Goal: Check status

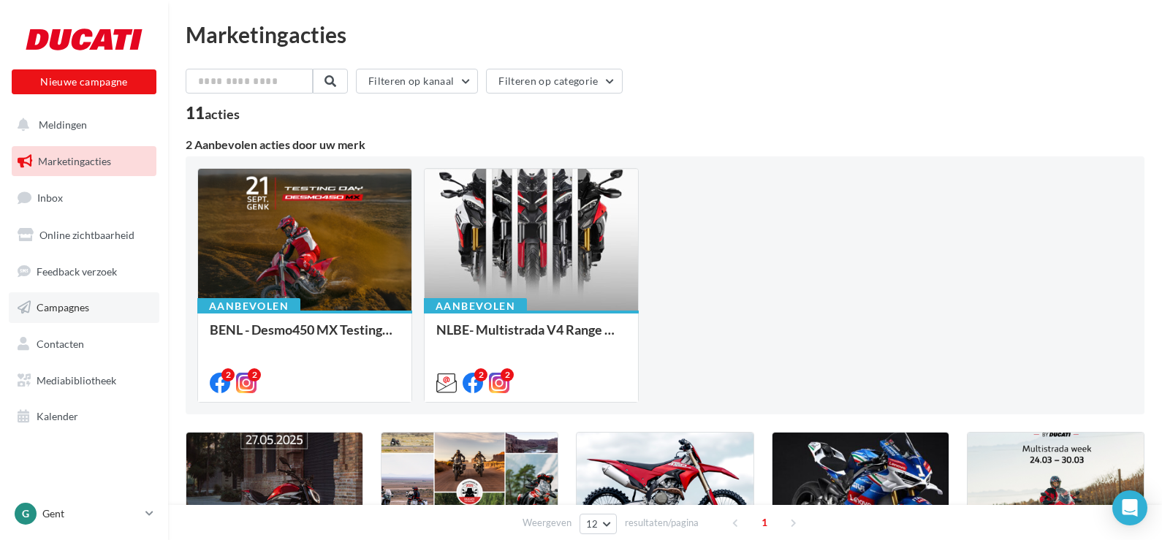
click at [64, 308] on span "Campagnes" at bounding box center [63, 307] width 53 height 12
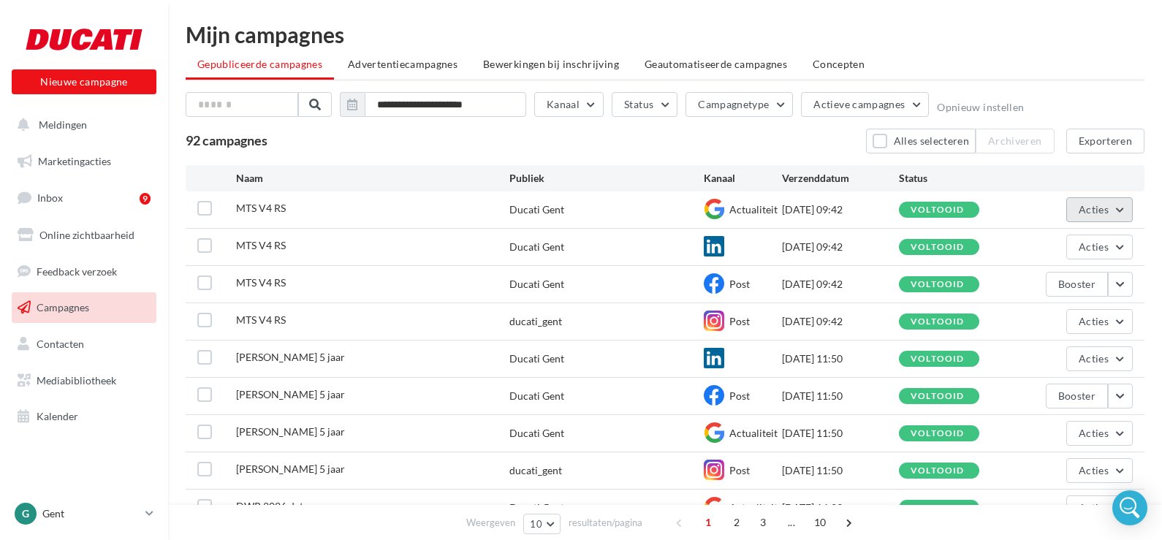
click at [1120, 212] on button "Acties" at bounding box center [1100, 209] width 67 height 25
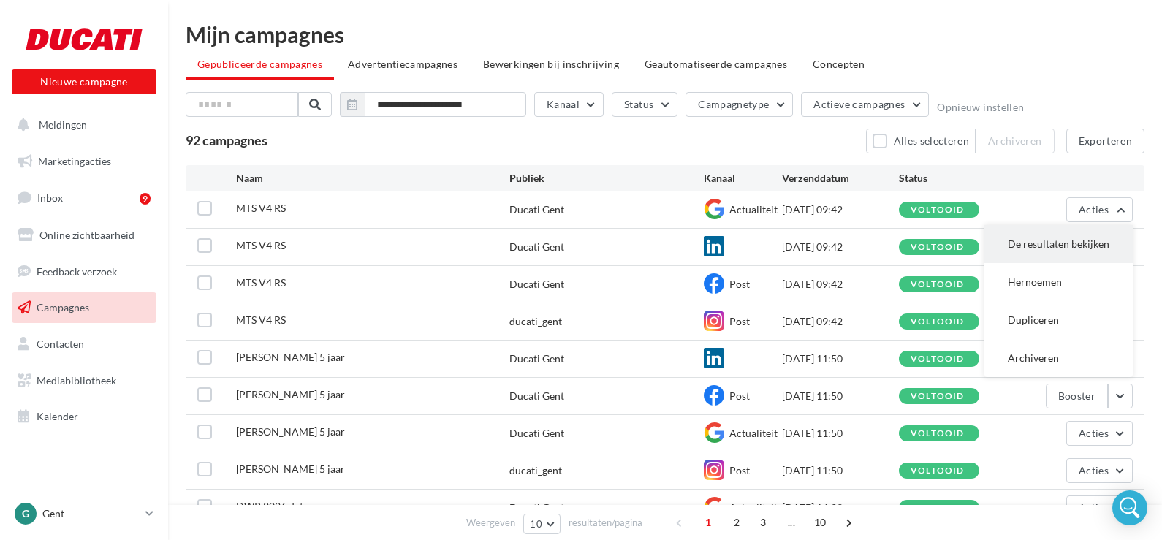
click at [1045, 241] on button "De resultaten bekijken" at bounding box center [1059, 244] width 148 height 38
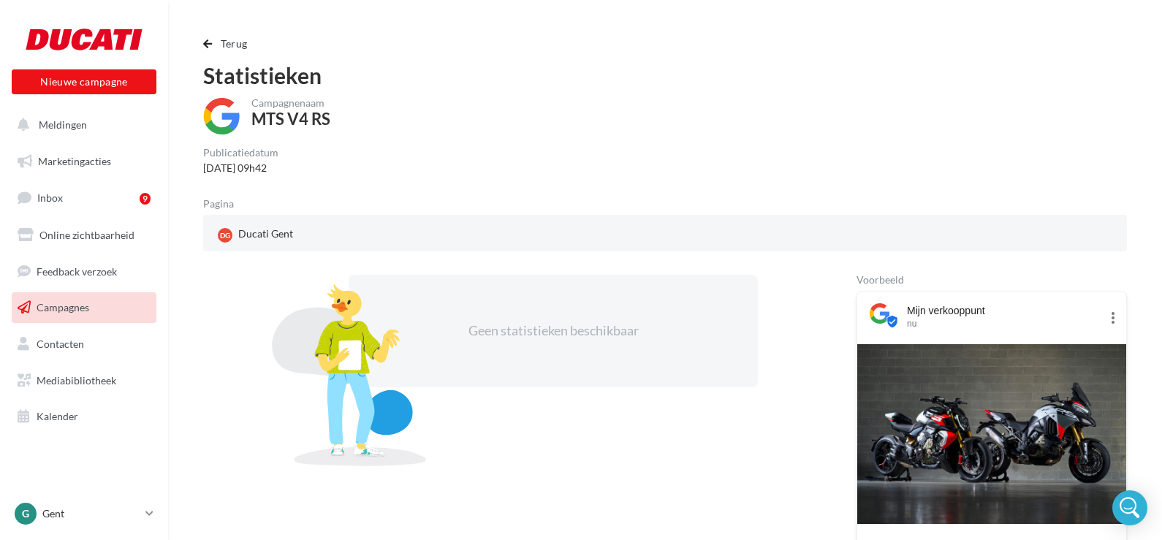
click at [68, 304] on span "Campagnes" at bounding box center [63, 307] width 53 height 12
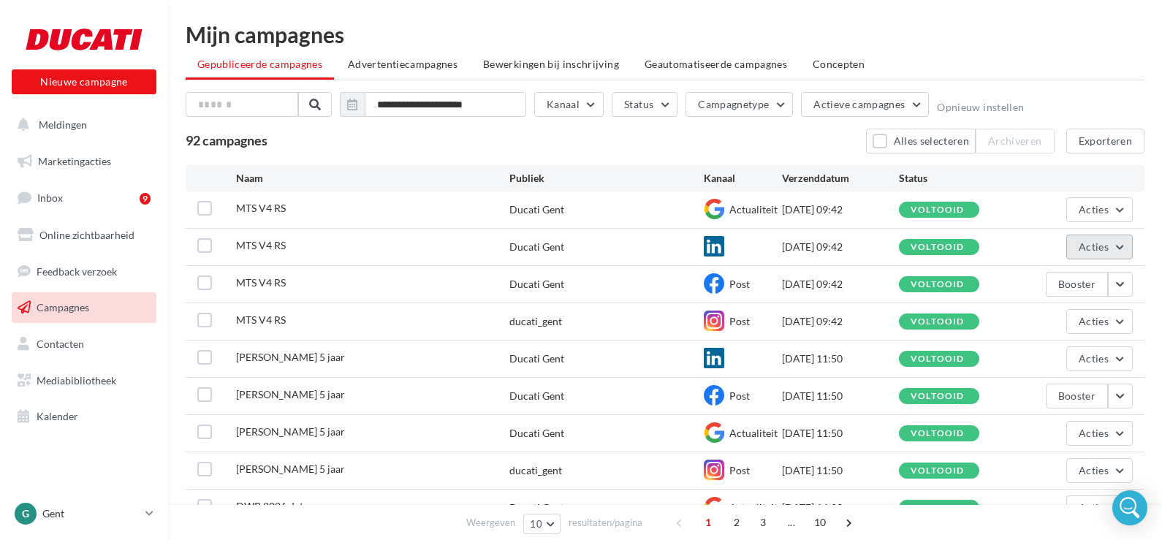
click at [1123, 249] on button "Acties" at bounding box center [1100, 247] width 67 height 25
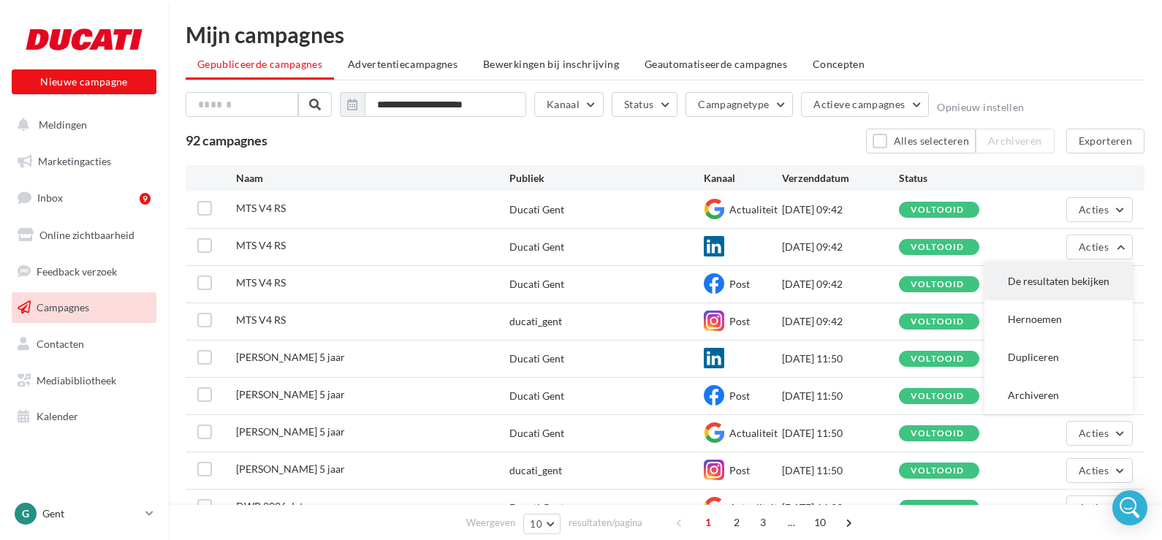
click at [1052, 280] on button "De resultaten bekijken" at bounding box center [1059, 281] width 148 height 38
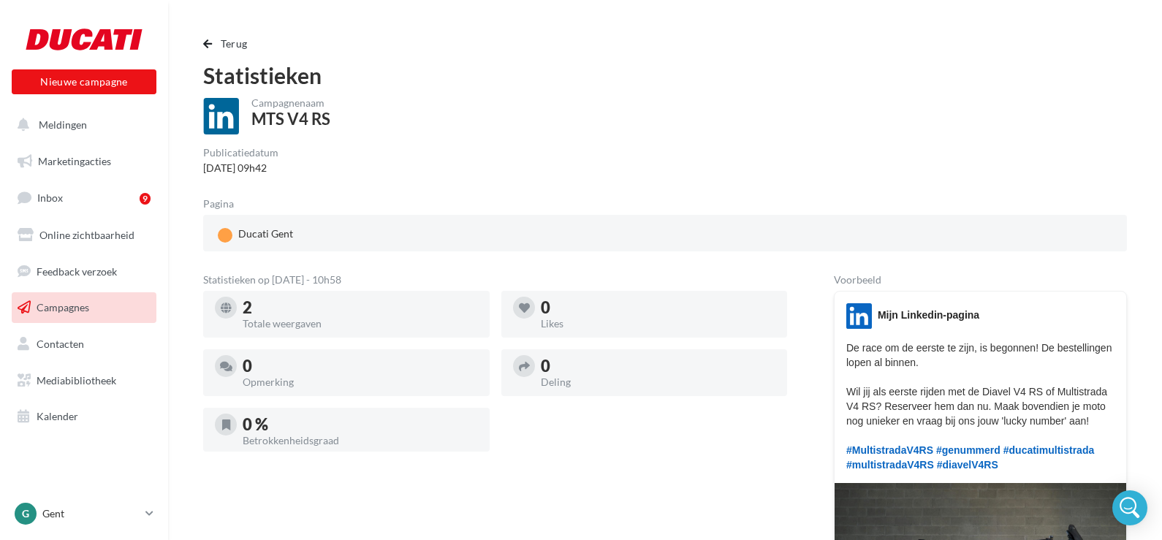
click at [90, 306] on link "Campagnes" at bounding box center [84, 307] width 151 height 31
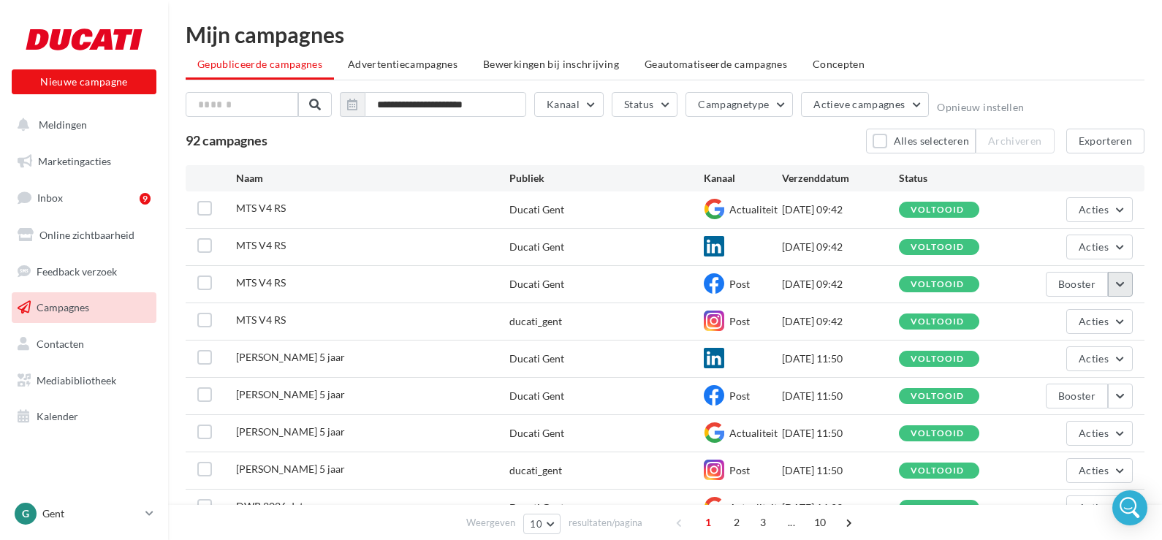
click at [1120, 287] on button "button" at bounding box center [1120, 284] width 25 height 25
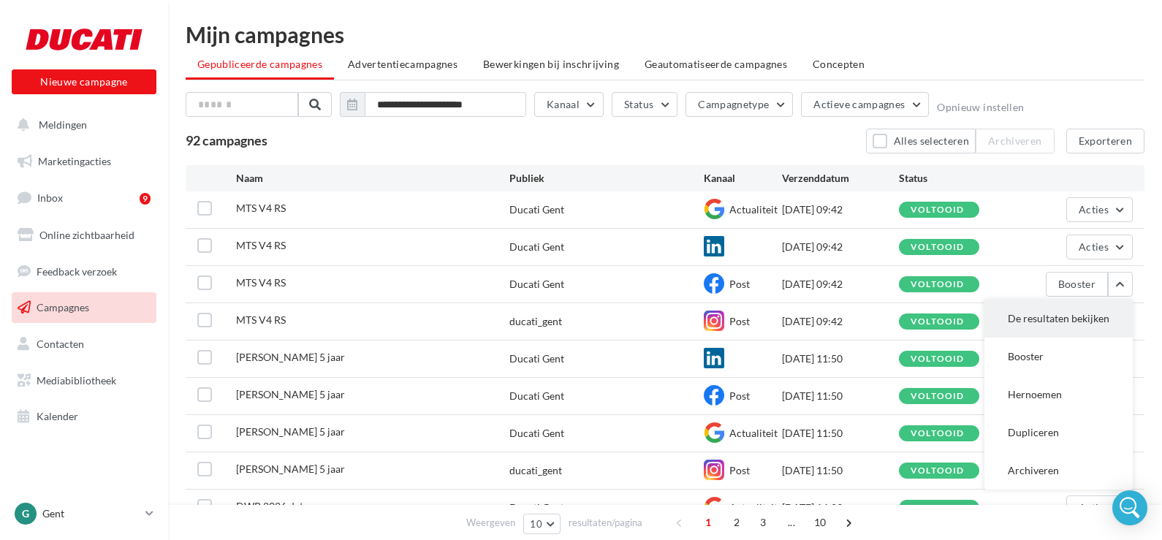
click at [1057, 314] on button "De resultaten bekijken" at bounding box center [1059, 319] width 148 height 38
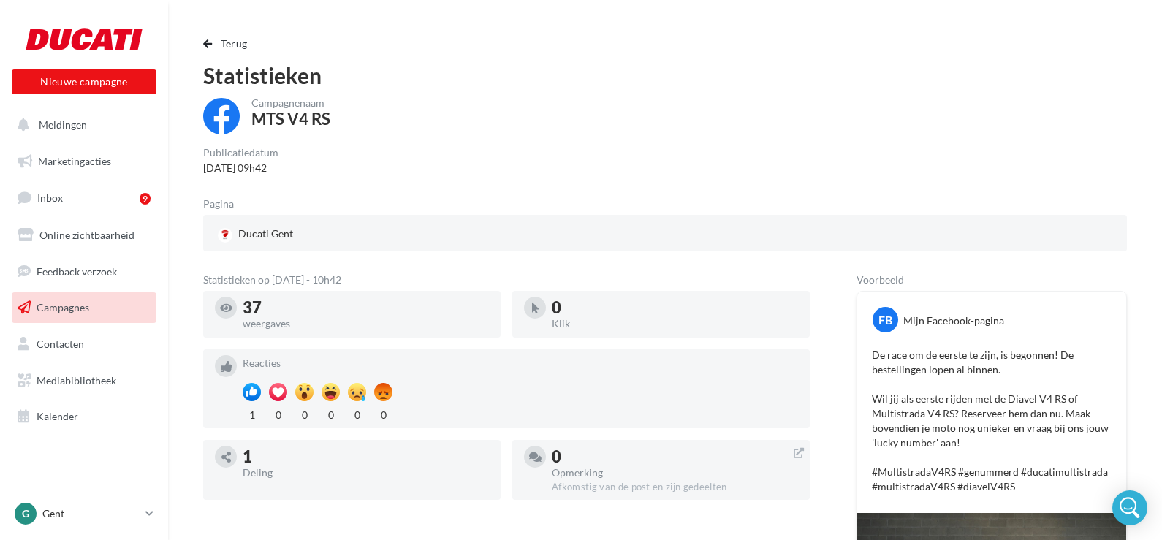
click at [110, 304] on link "Campagnes" at bounding box center [84, 307] width 151 height 31
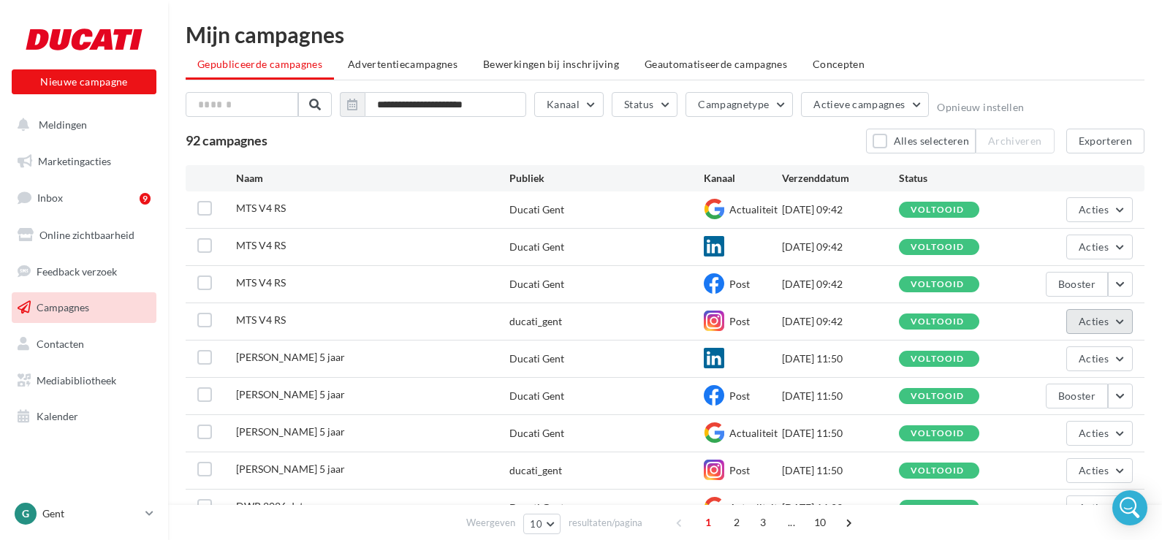
click at [1121, 321] on button "Acties" at bounding box center [1100, 321] width 67 height 25
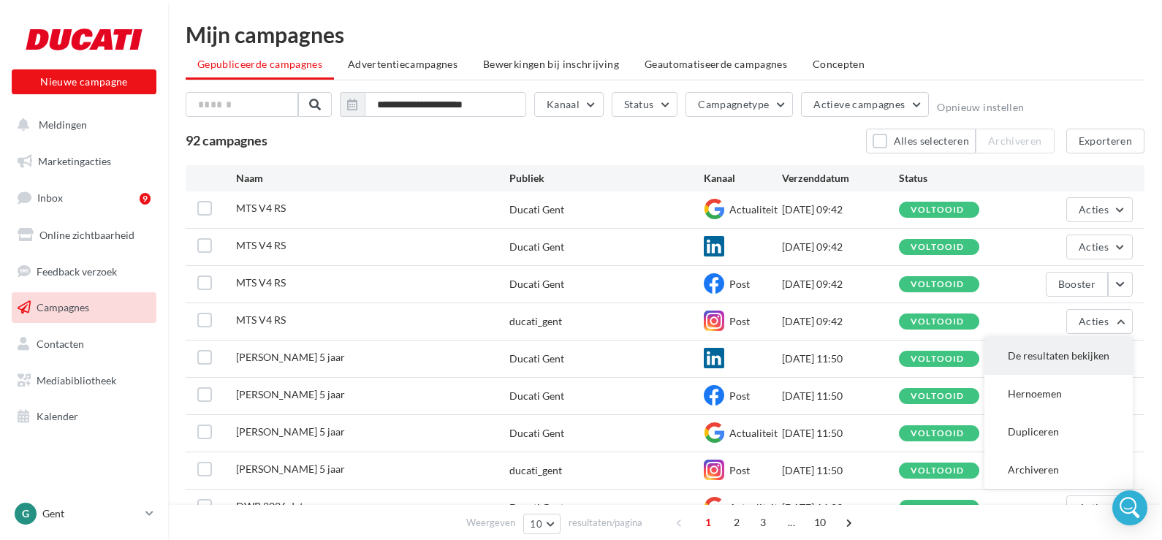
click at [1038, 358] on button "De resultaten bekijken" at bounding box center [1059, 356] width 148 height 38
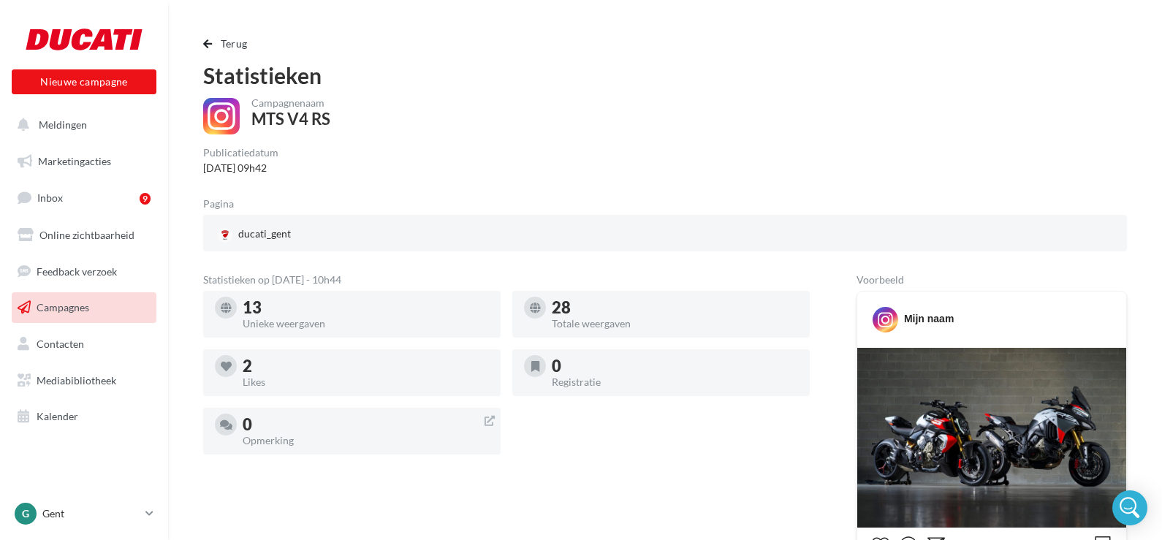
click at [53, 297] on link "Campagnes" at bounding box center [84, 307] width 151 height 31
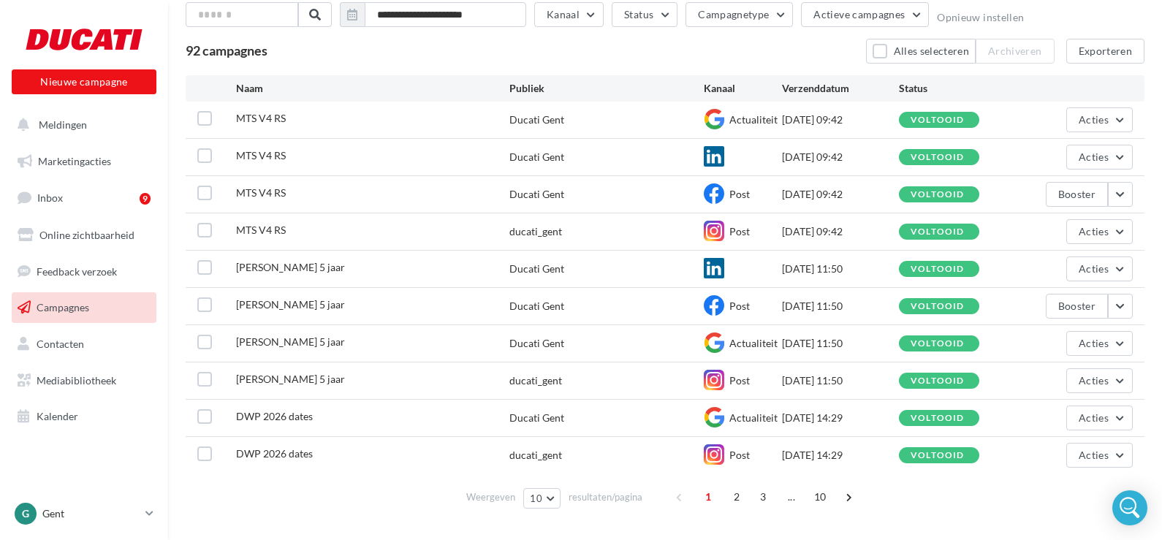
scroll to position [91, 0]
click at [1124, 273] on button "Acties" at bounding box center [1100, 268] width 67 height 25
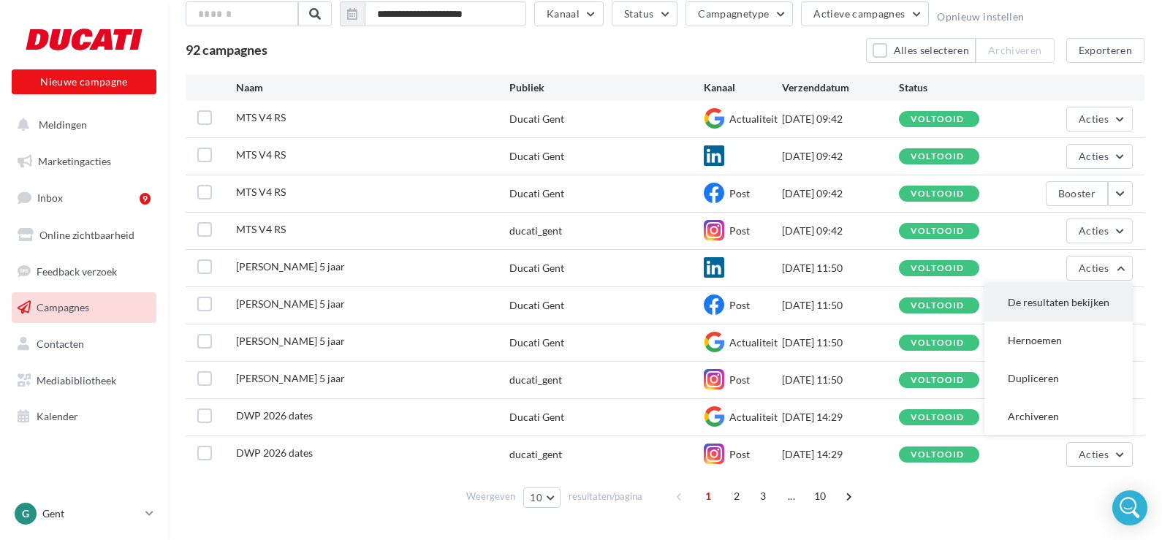
click at [1042, 302] on button "De resultaten bekijken" at bounding box center [1059, 303] width 148 height 38
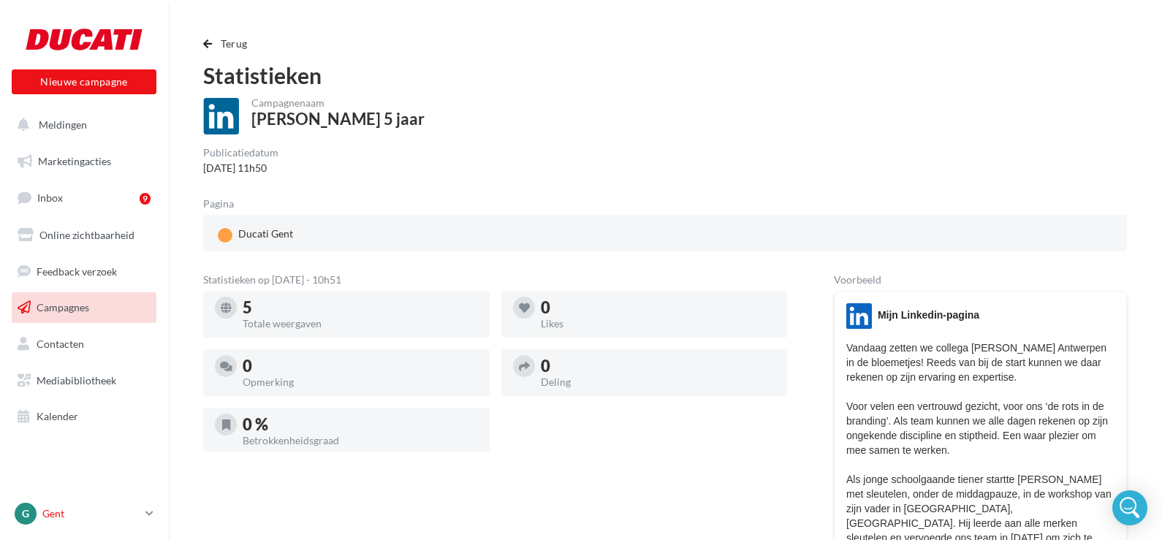
click at [56, 521] on p "Gent" at bounding box center [90, 514] width 97 height 15
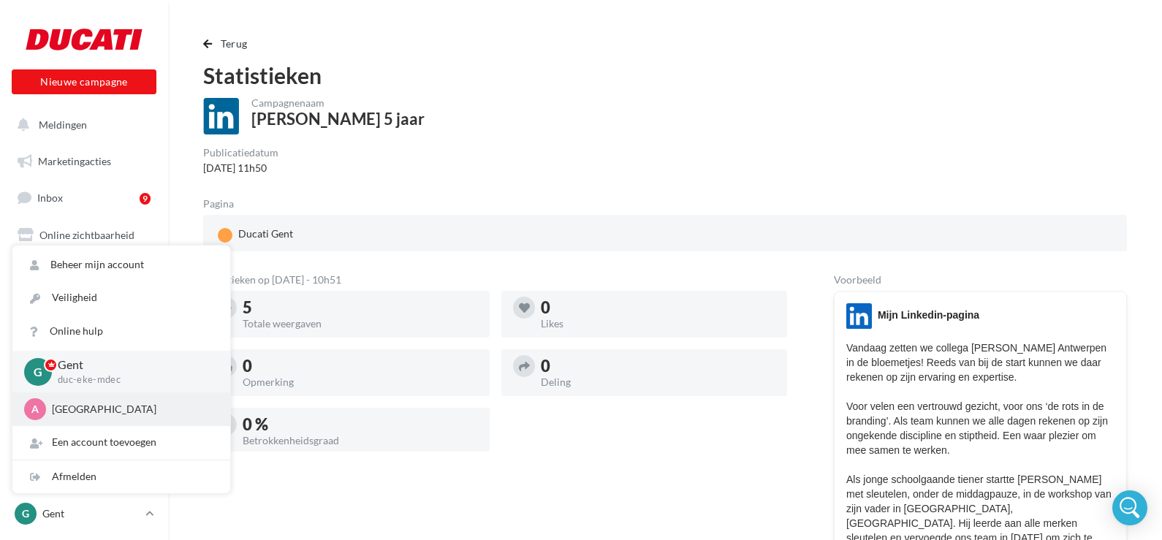
click at [66, 413] on p "Antwerpen" at bounding box center [132, 409] width 161 height 15
